Goal: Download file/media

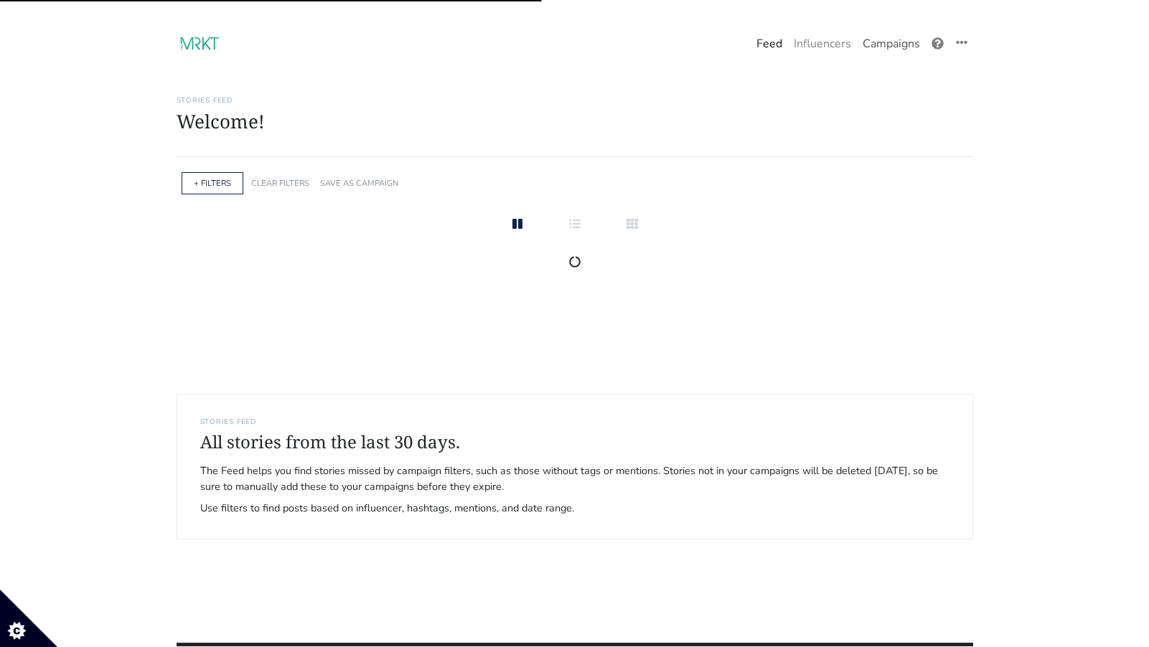
click at [896, 41] on link "Campaigns" at bounding box center [891, 43] width 69 height 29
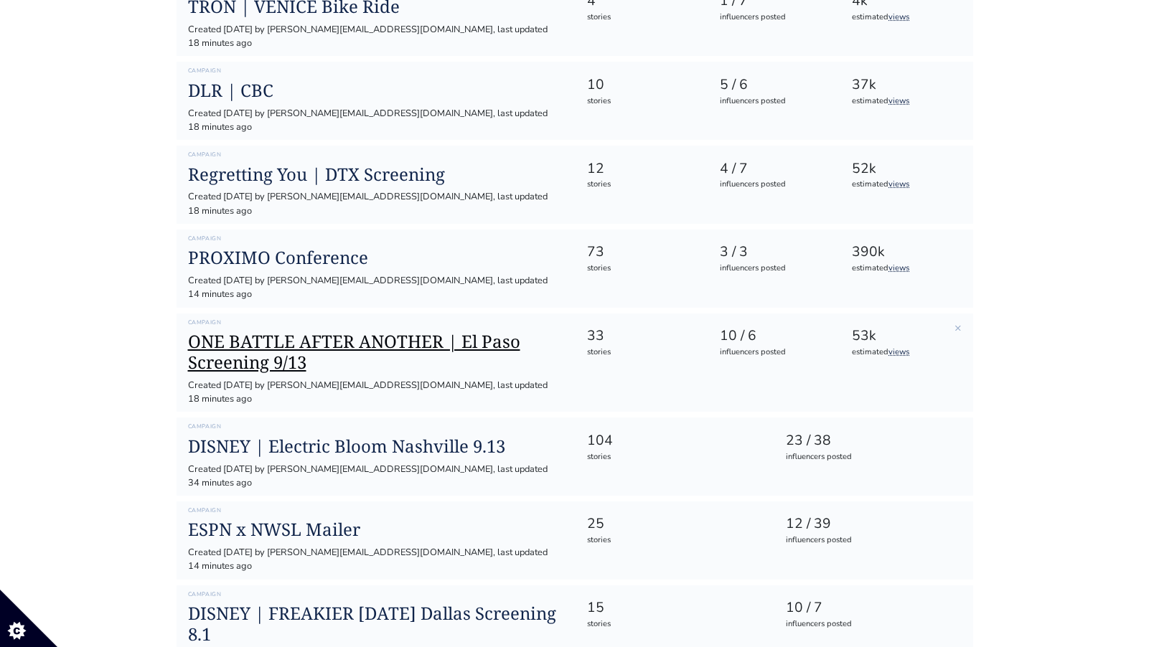
scroll to position [319, 0]
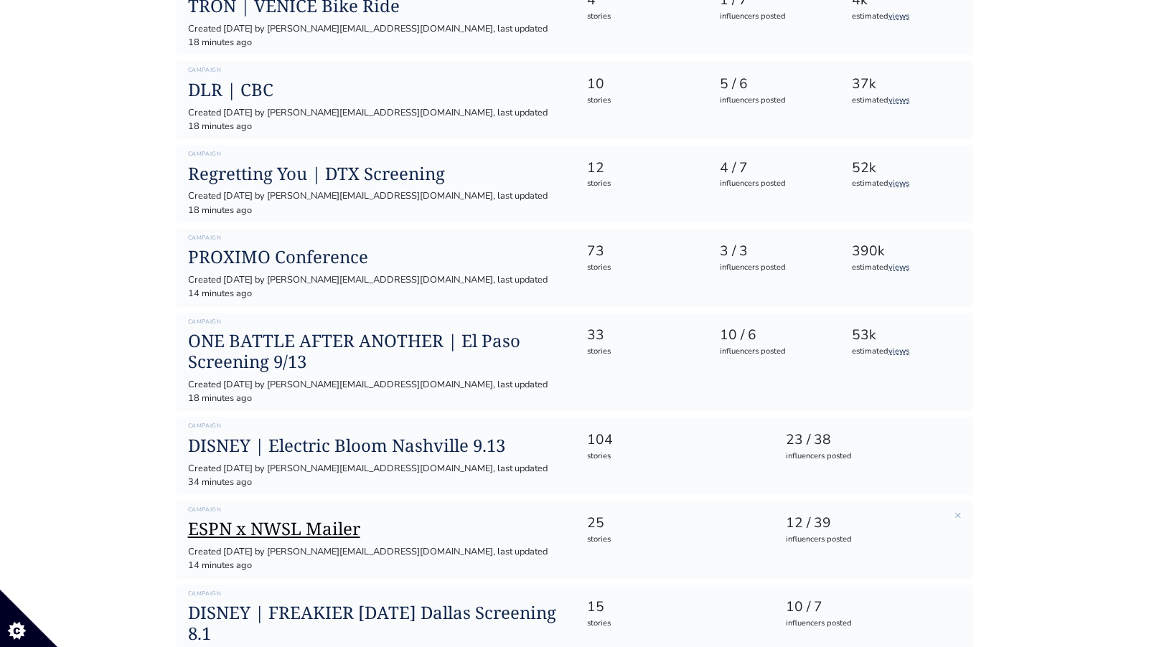
click at [290, 519] on h1 "ESPN x NWSL Mailer" at bounding box center [376, 529] width 376 height 21
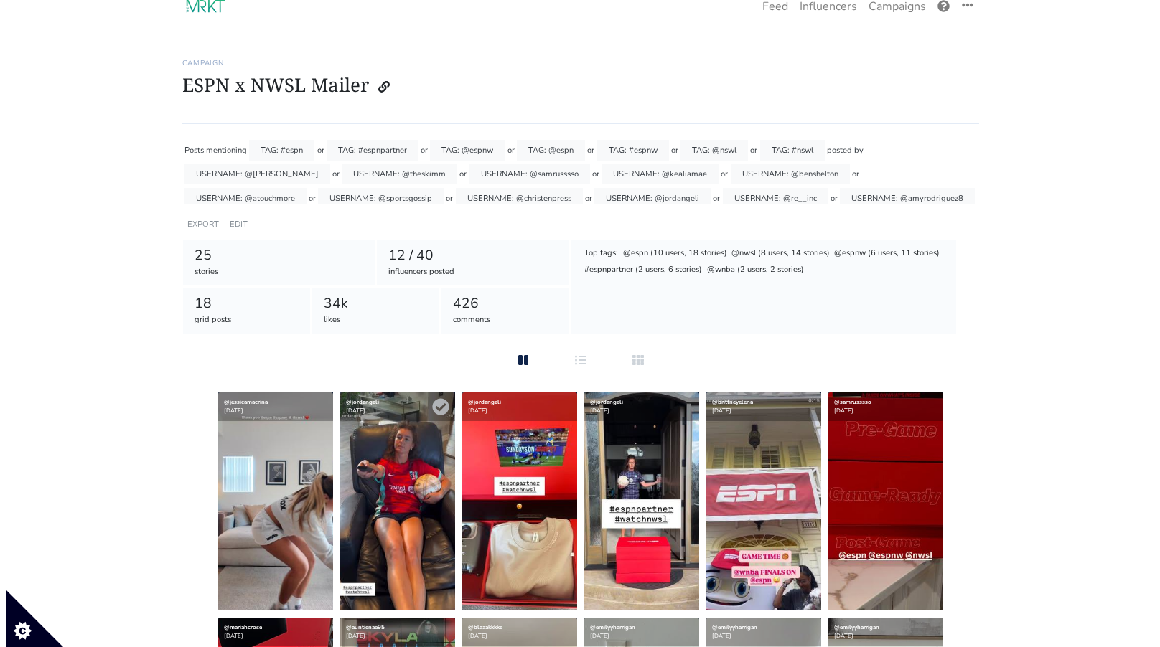
scroll to position [43, 0]
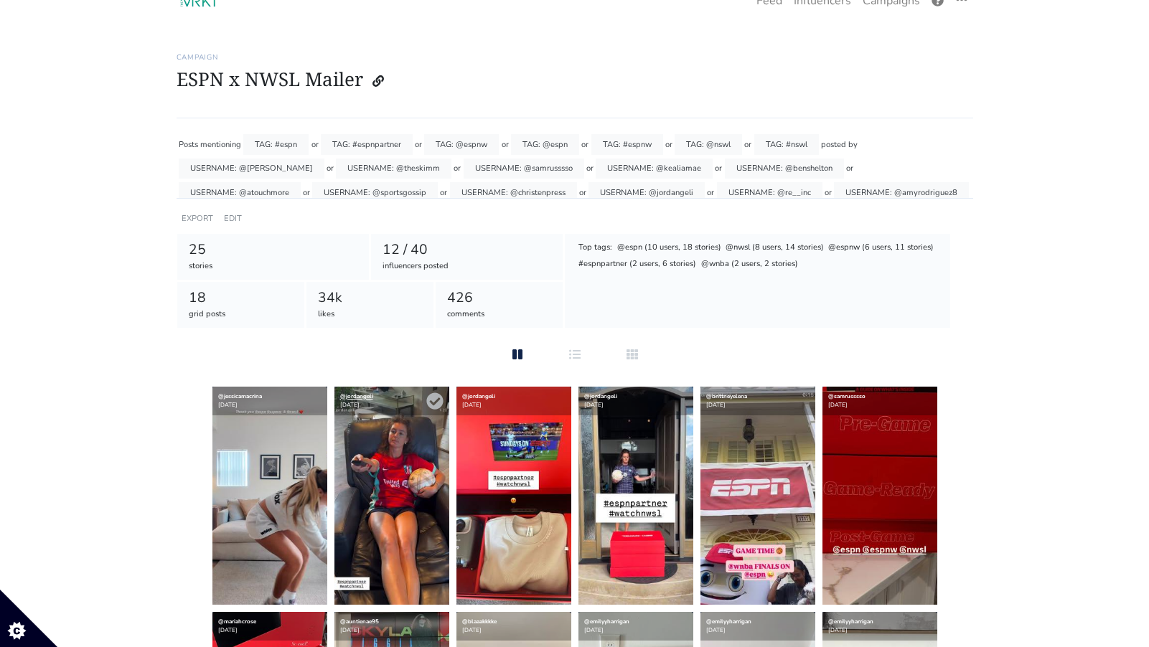
click at [357, 397] on link "@jordangeli" at bounding box center [356, 397] width 33 height 8
click at [639, 448] on img at bounding box center [635, 496] width 115 height 218
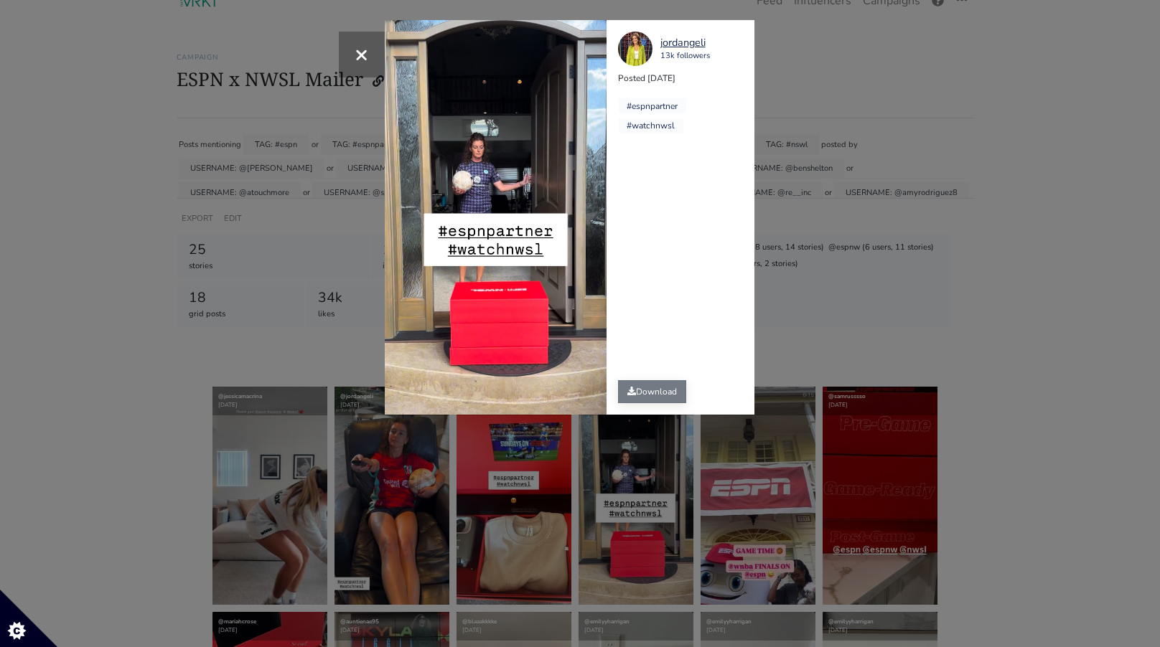
click at [643, 385] on link "Download" at bounding box center [652, 391] width 68 height 23
click at [212, 423] on div "× jordangeli 13k followers Posted 2025-10-05 #espnpartner #watchnwsl" at bounding box center [580, 323] width 1160 height 647
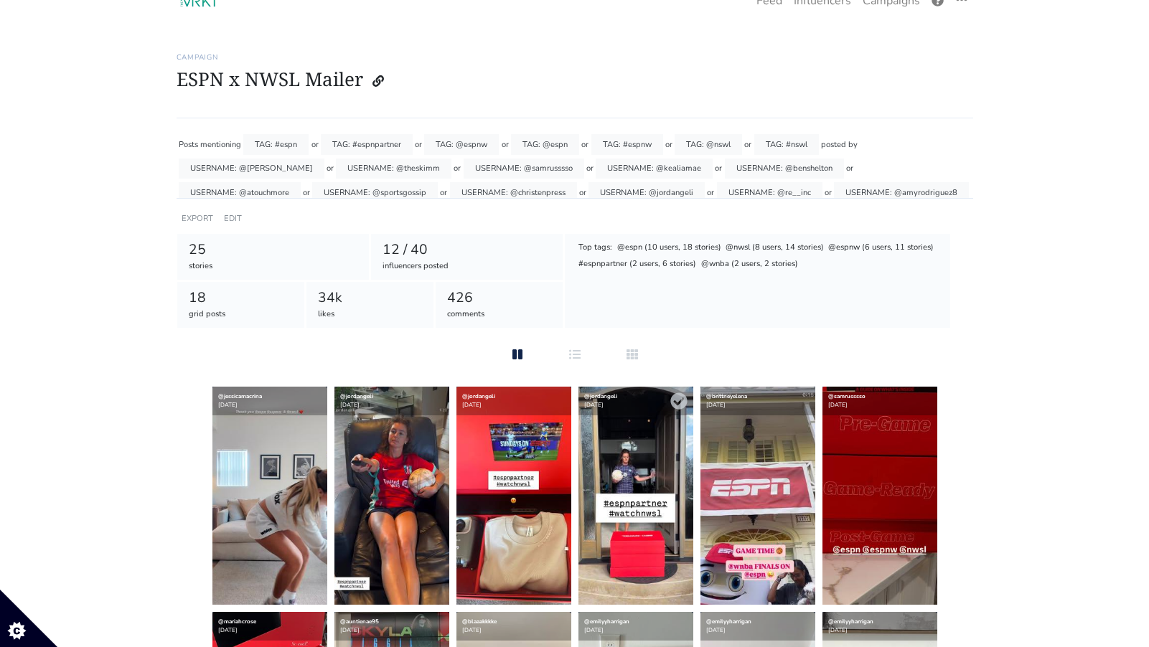
click at [597, 463] on img at bounding box center [635, 496] width 115 height 218
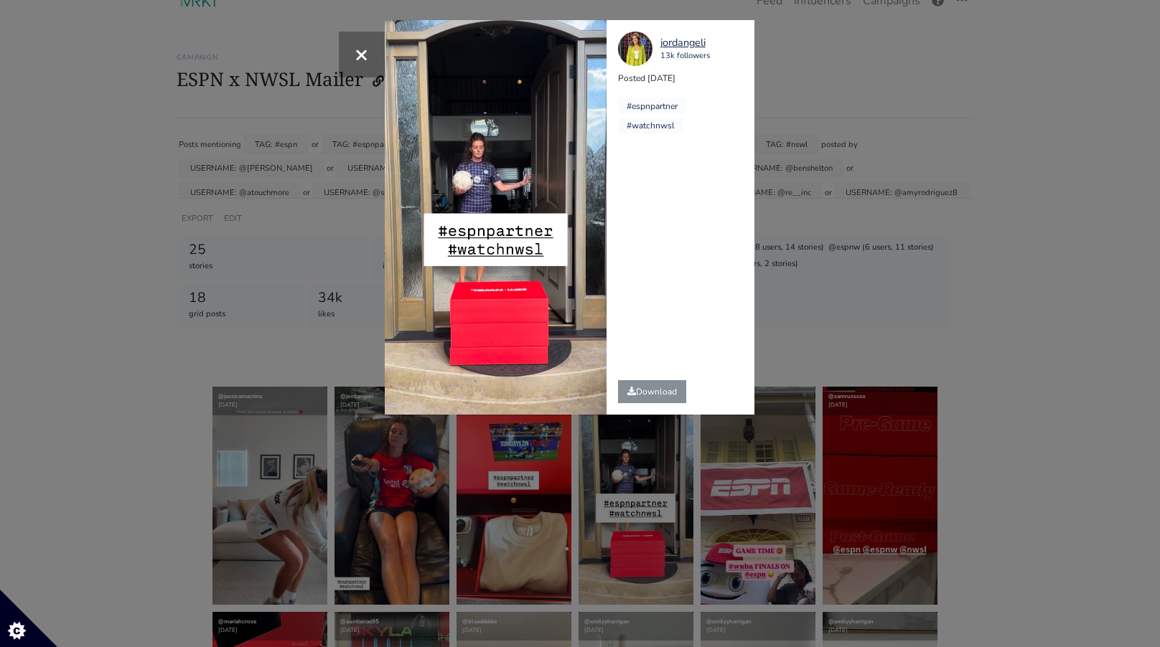
click at [342, 235] on div "× jordangeli 13k followers Posted 2025-10-05 #espnpartner #watchnwsl" at bounding box center [580, 323] width 1160 height 647
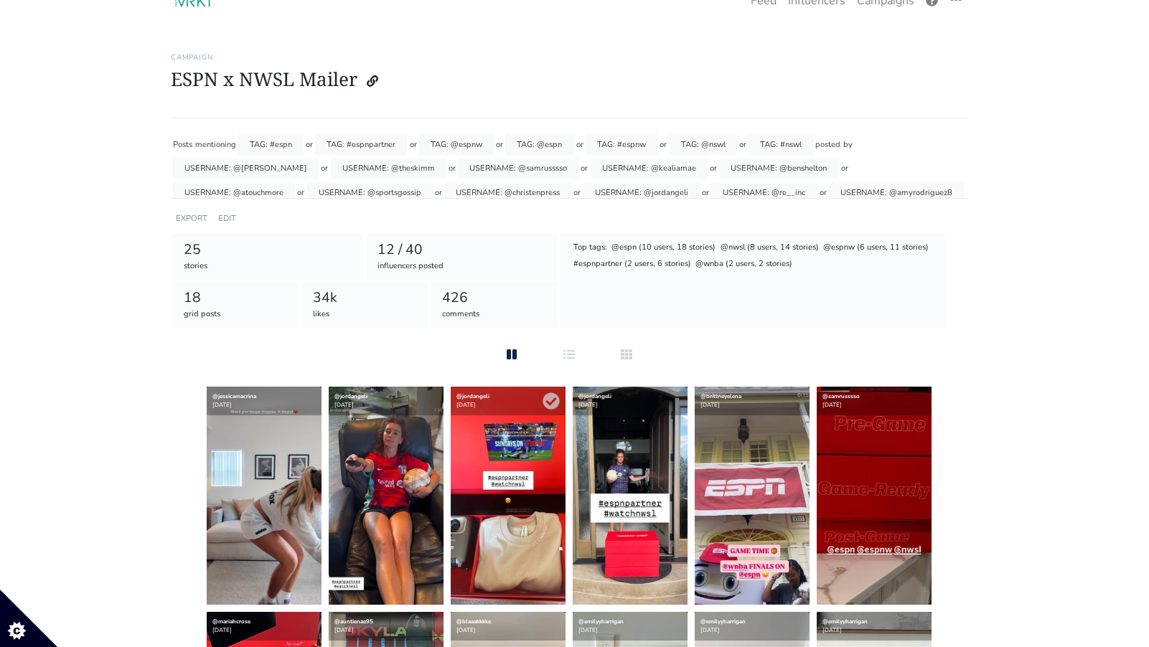
click at [482, 448] on img at bounding box center [508, 496] width 115 height 218
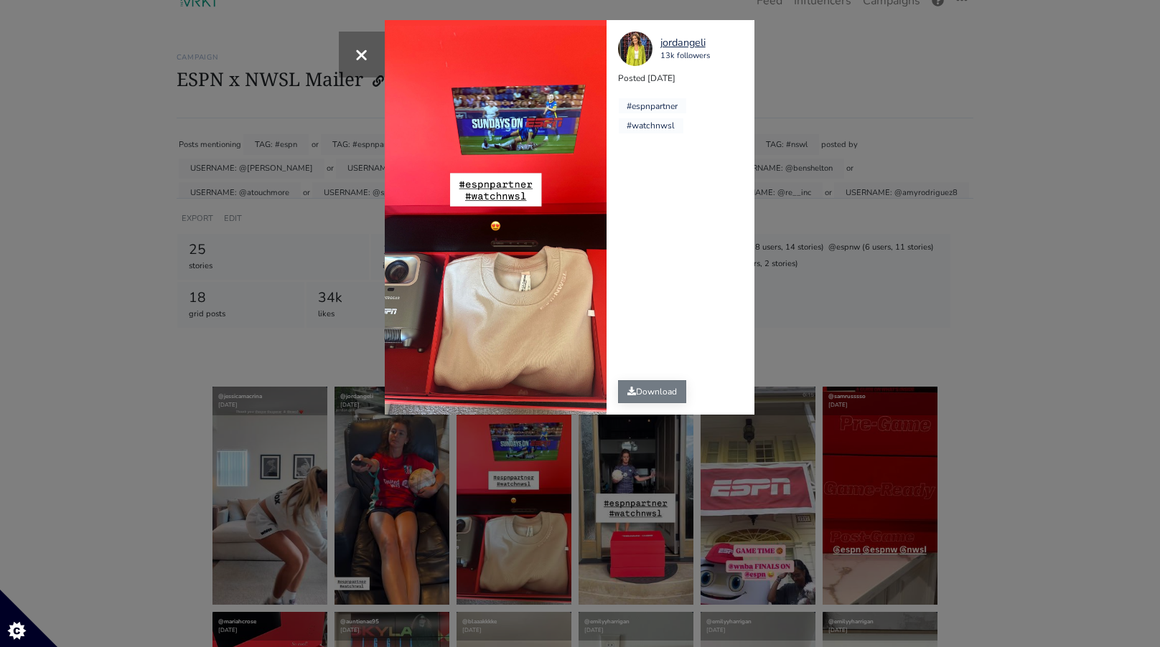
click at [642, 395] on link "Download" at bounding box center [652, 391] width 68 height 23
click at [192, 367] on div "× jordangeli 13k followers Posted 2025-10-05 #espnpartner #watchnwsl" at bounding box center [580, 323] width 1160 height 647
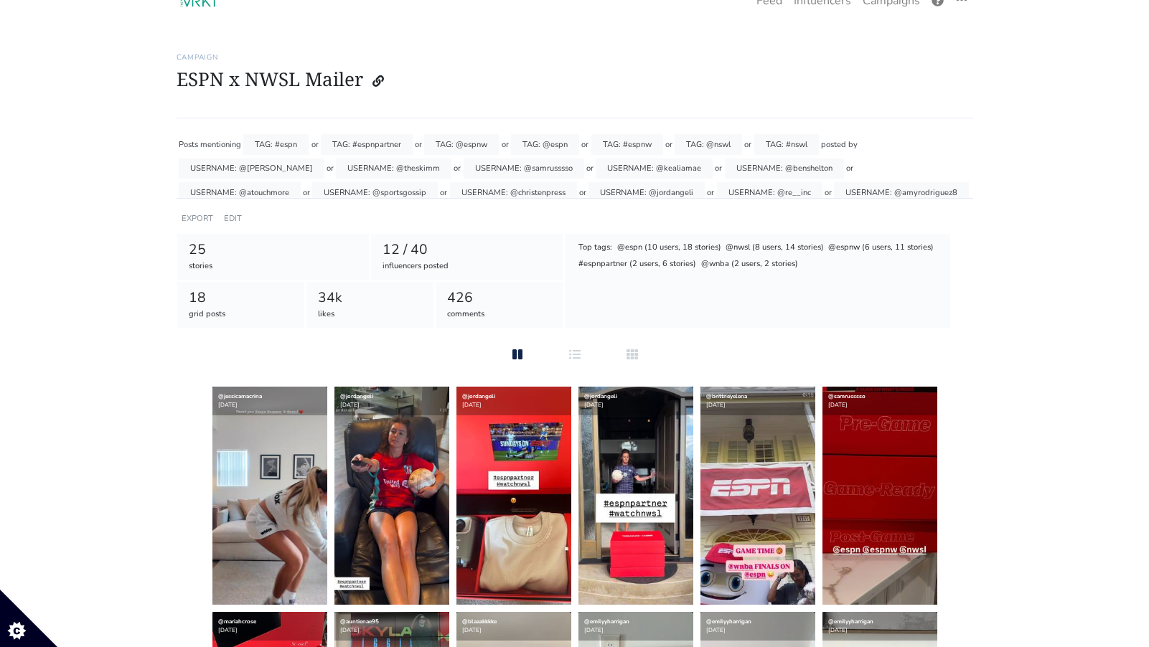
click at [534, 489] on img at bounding box center [513, 496] width 115 height 218
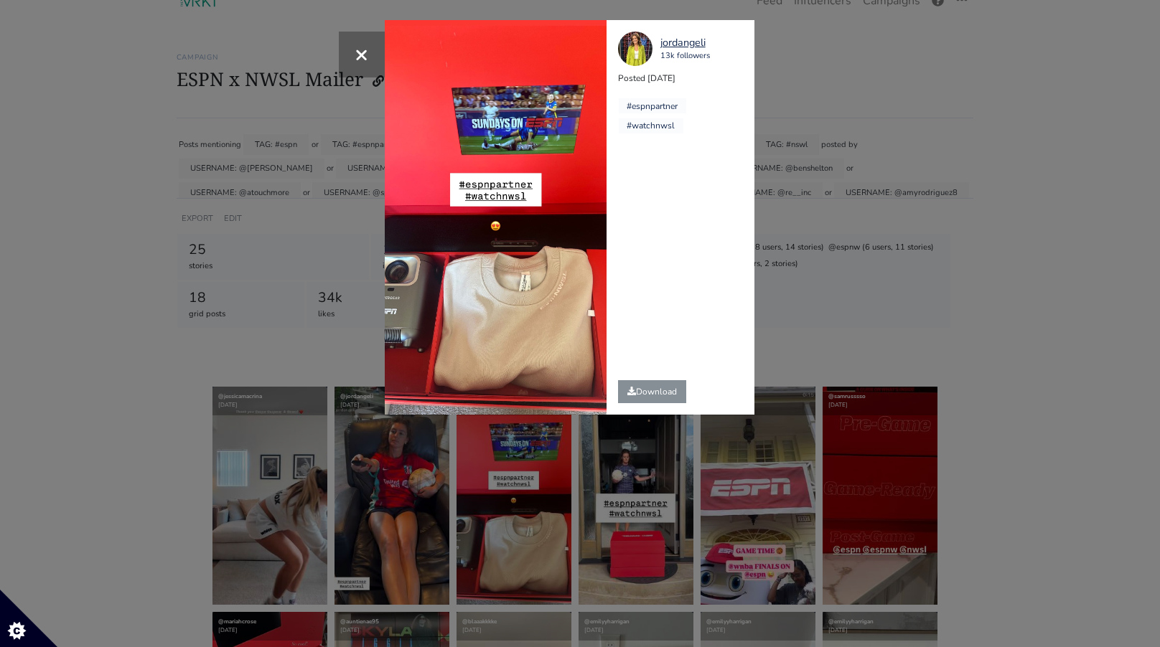
click at [192, 395] on div "× jordangeli 13k followers Posted 2025-10-05 #espnpartner #watchnwsl" at bounding box center [580, 323] width 1160 height 647
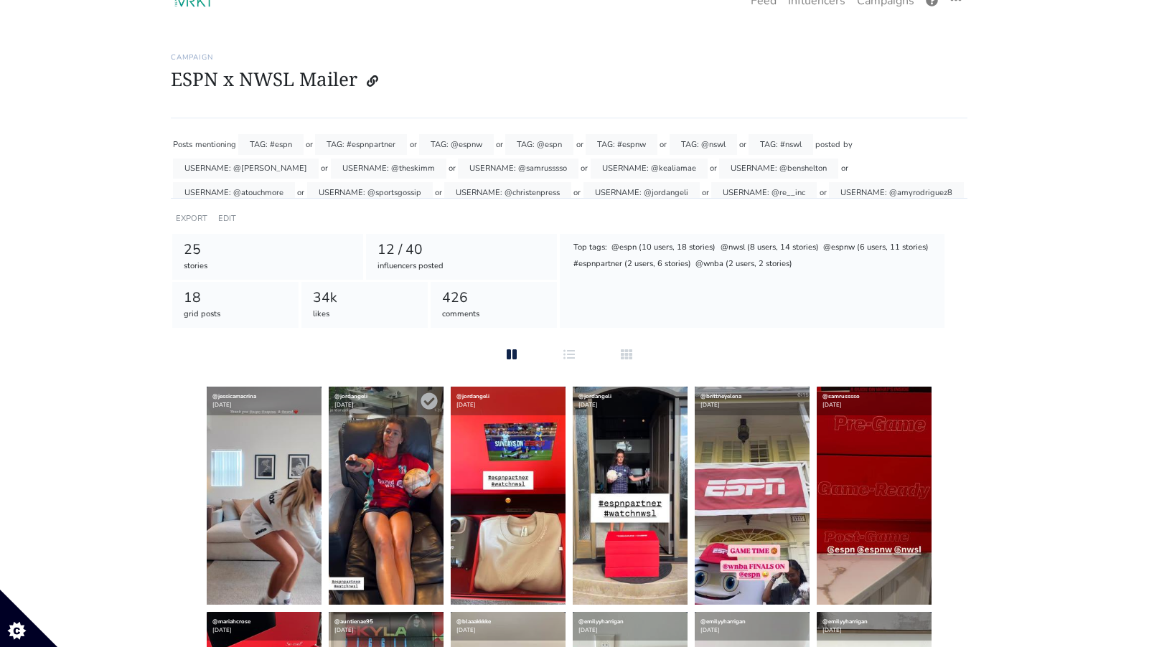
click at [398, 475] on img at bounding box center [386, 496] width 115 height 218
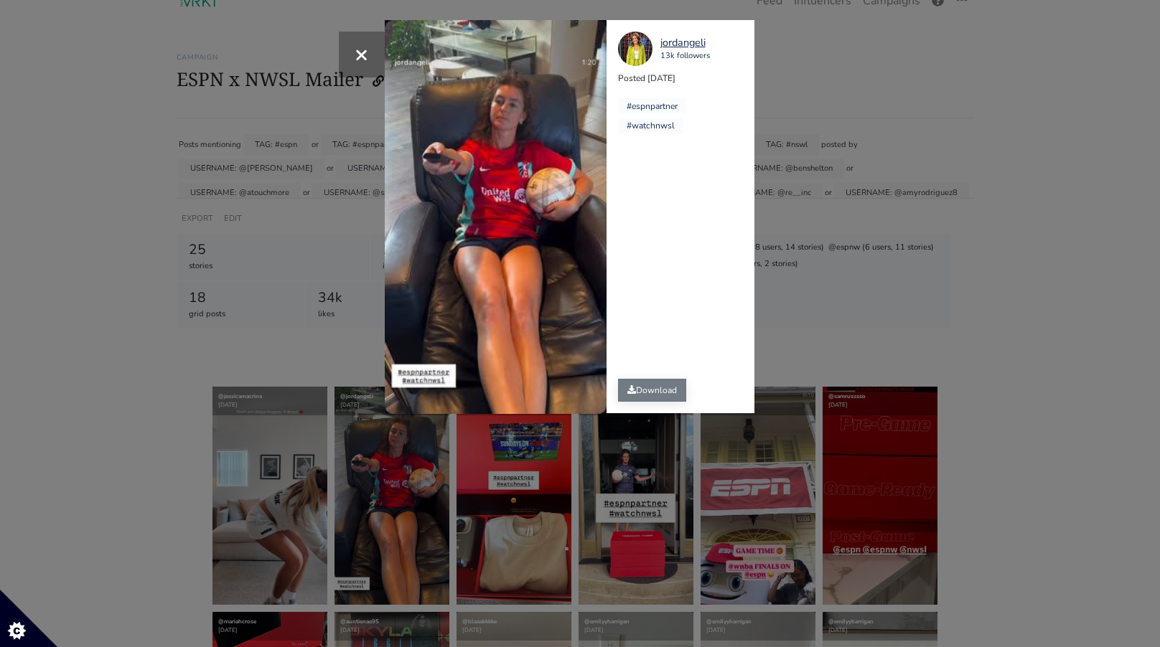
click at [651, 387] on link "Download" at bounding box center [652, 390] width 68 height 23
click at [469, 207] on video "Your browser does not support HTML5 video." at bounding box center [496, 217] width 222 height 394
click at [562, 89] on video "Your browser does not support HTML5 video." at bounding box center [496, 217] width 222 height 394
click at [596, 197] on video "Your browser does not support HTML5 video." at bounding box center [496, 217] width 222 height 394
click at [692, 44] on div "jordangeli" at bounding box center [685, 43] width 50 height 16
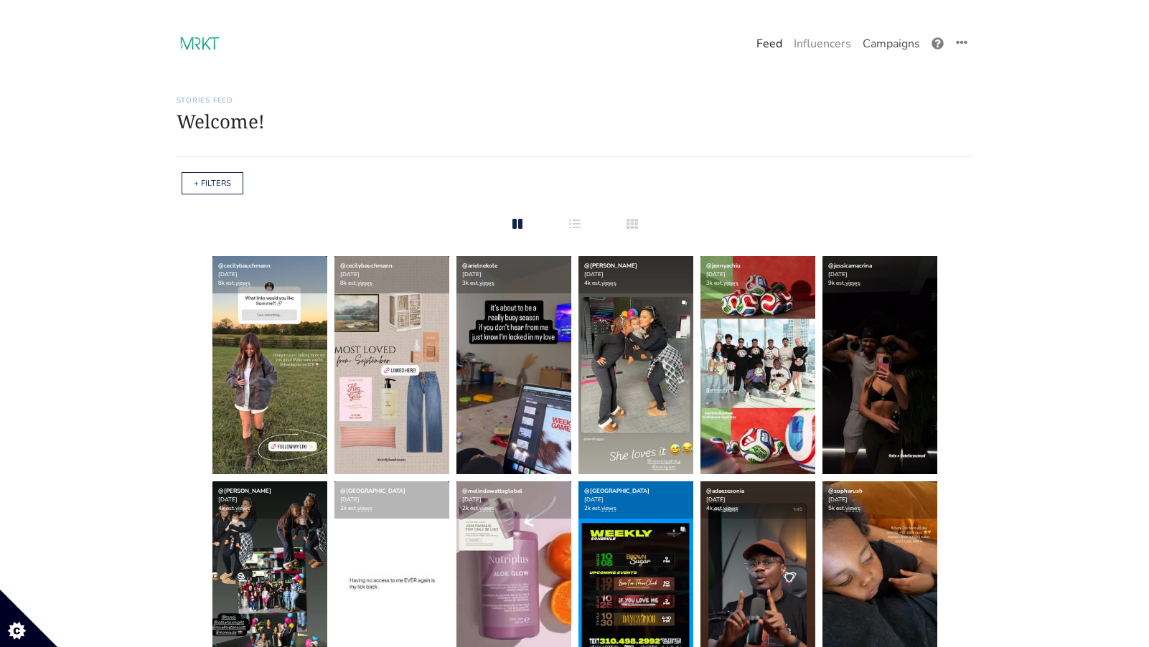
click at [885, 42] on link "Campaigns" at bounding box center [891, 43] width 69 height 29
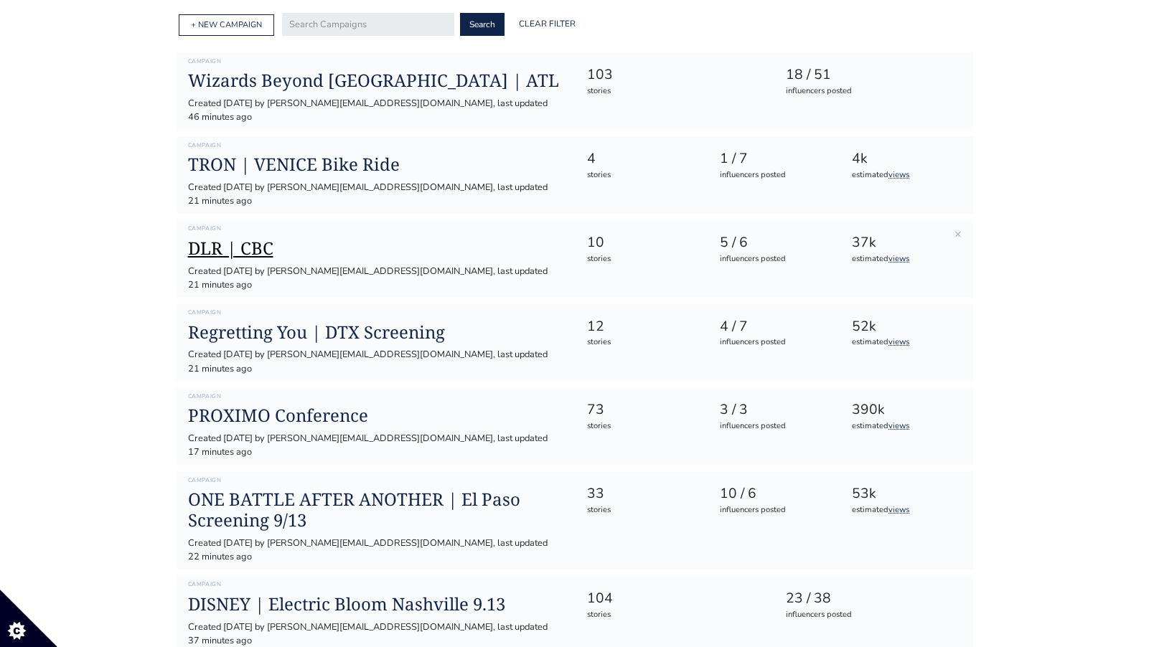
scroll to position [175, 0]
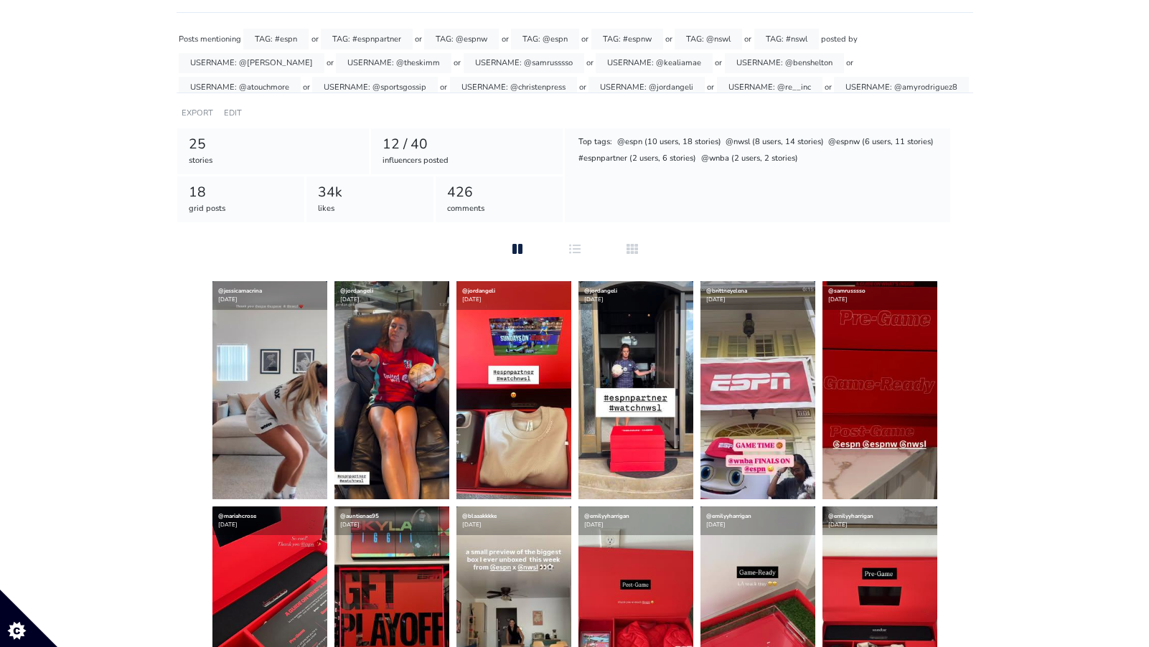
scroll to position [161, 0]
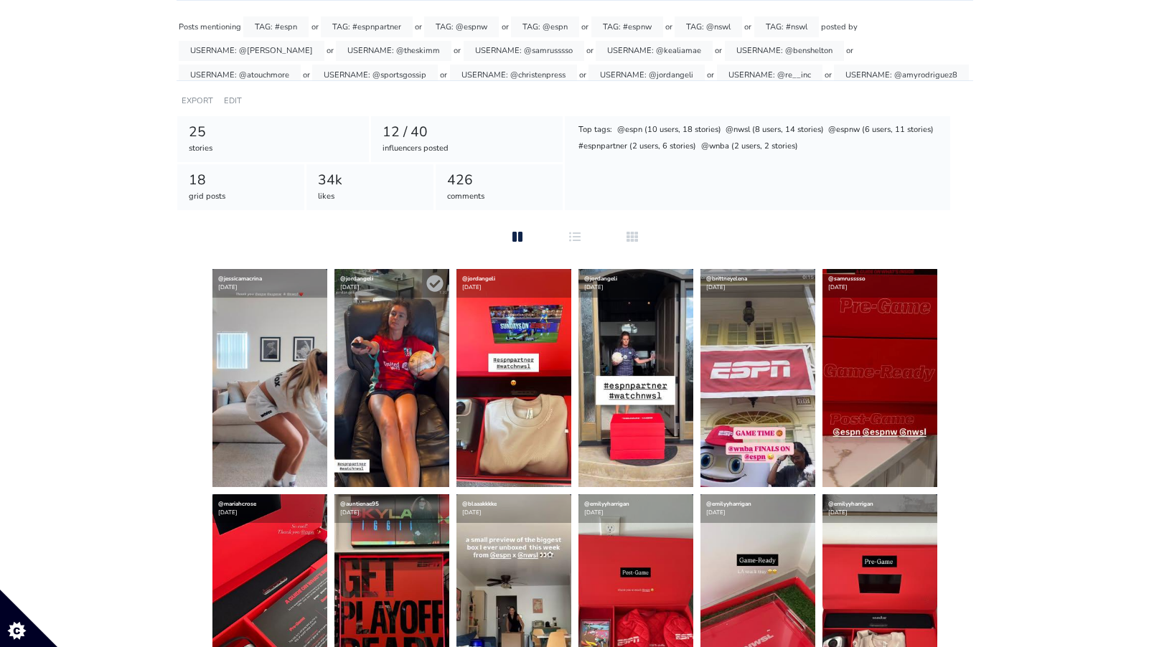
click at [395, 362] on img at bounding box center [391, 378] width 115 height 218
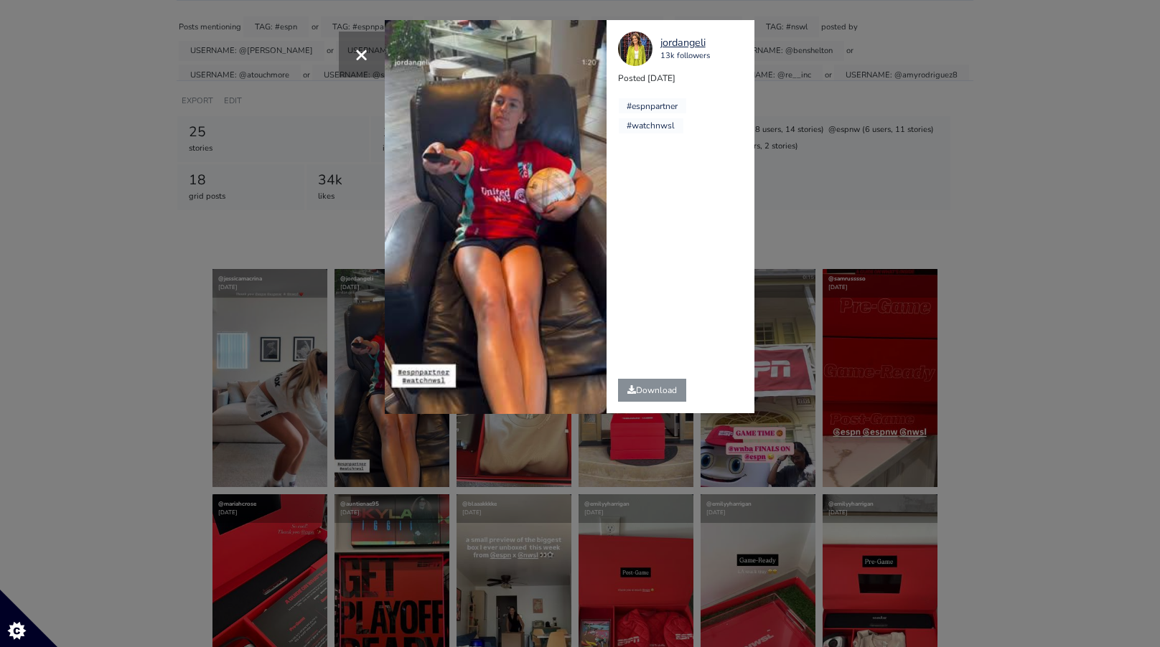
click at [823, 258] on div "× Your browser does not support HTML5 video. jordangeli 13k followers Posted [D…" at bounding box center [580, 323] width 1160 height 647
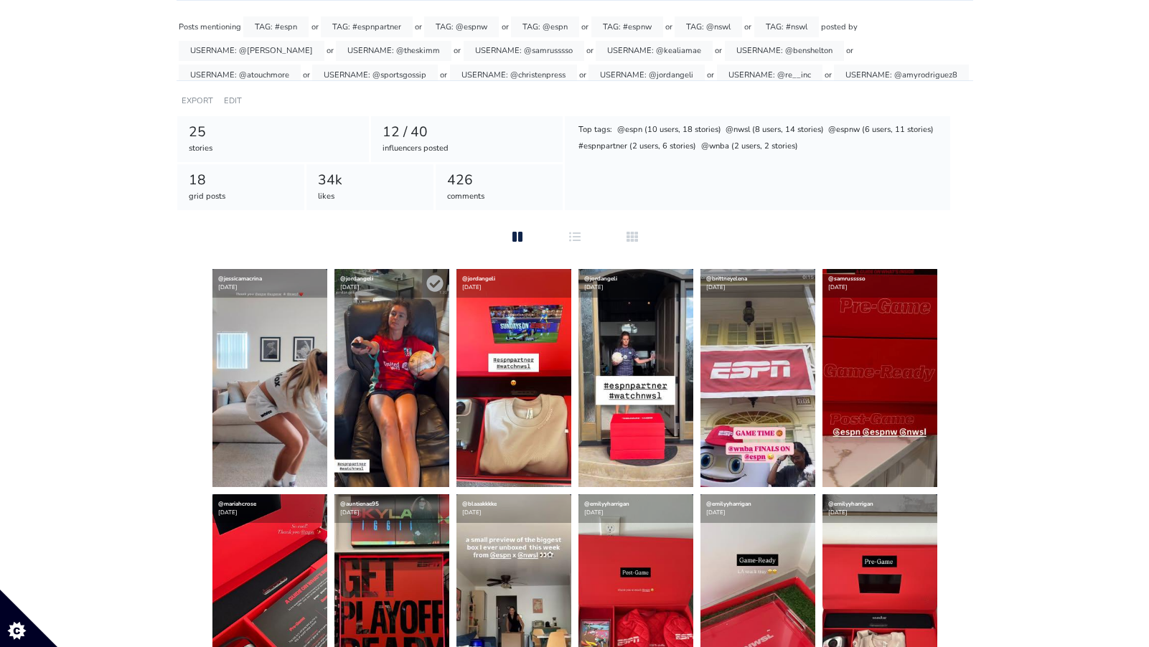
click at [383, 383] on img at bounding box center [391, 378] width 115 height 218
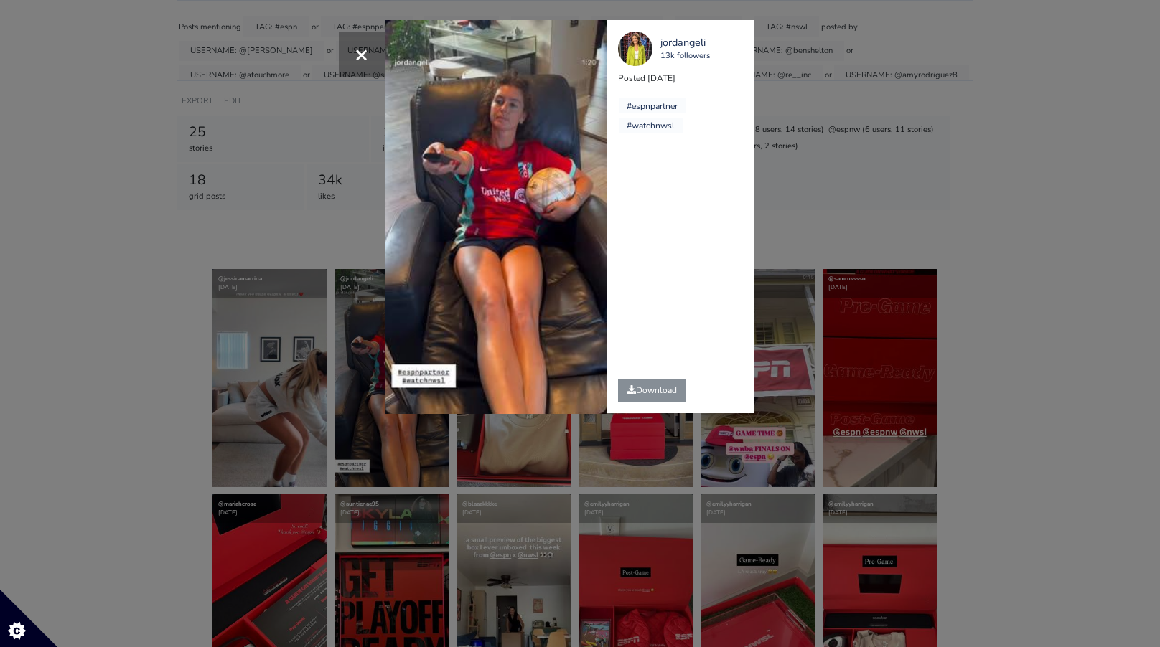
click at [809, 80] on div "× Your browser does not support HTML5 video. jordangeli 13k followers Posted [D…" at bounding box center [580, 323] width 1160 height 647
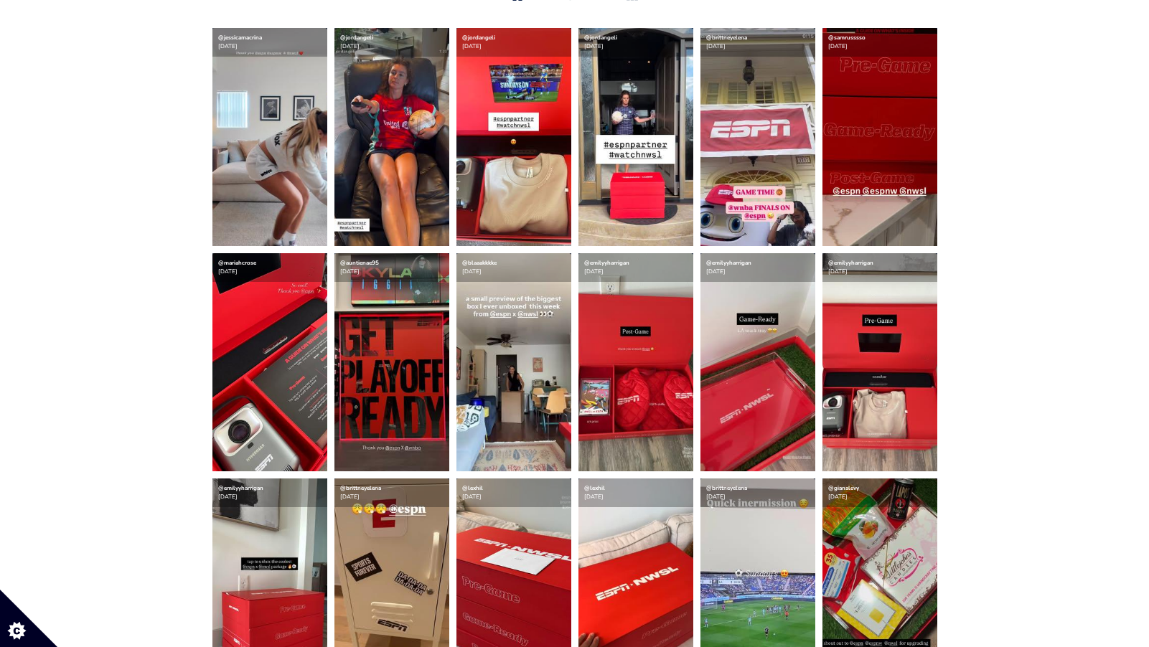
scroll to position [0, 0]
